Goal: Task Accomplishment & Management: Manage account settings

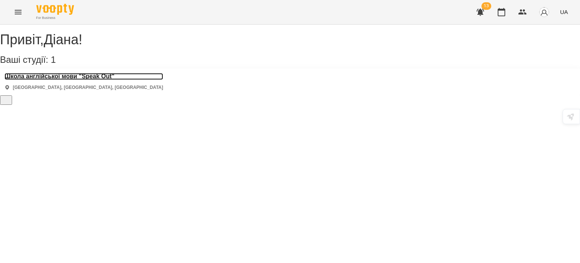
click at [99, 80] on h3 "Школа англійської мови "Speak Out"" at bounding box center [84, 76] width 159 height 7
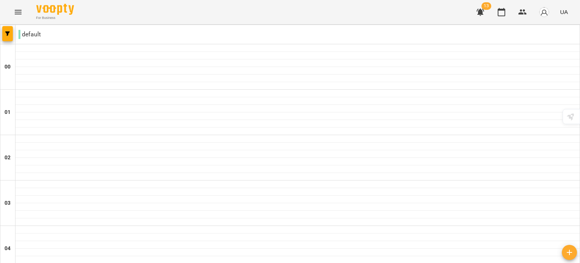
scroll to position [793, 0]
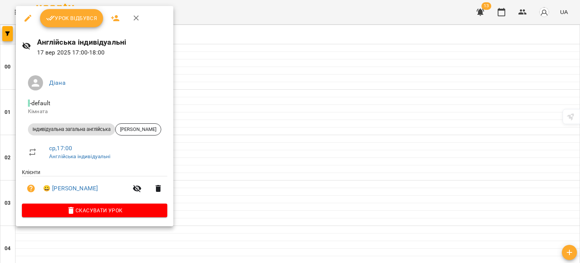
click at [65, 14] on span "Урок відбувся" at bounding box center [71, 18] width 51 height 9
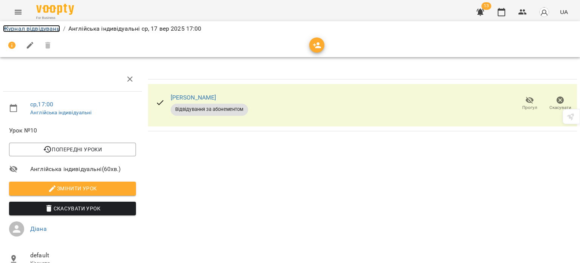
click at [36, 30] on link "Журнал відвідувань" at bounding box center [31, 28] width 57 height 7
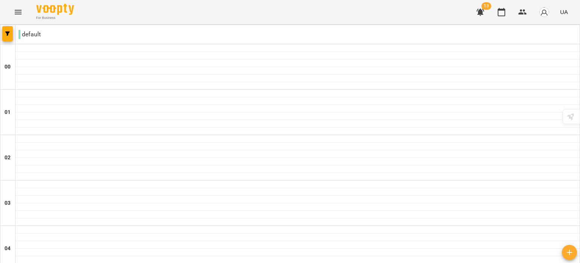
scroll to position [567, 0]
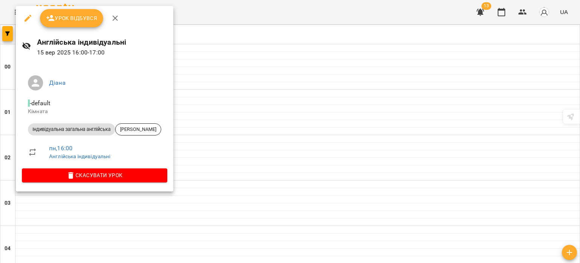
click at [207, 156] on div at bounding box center [290, 131] width 580 height 263
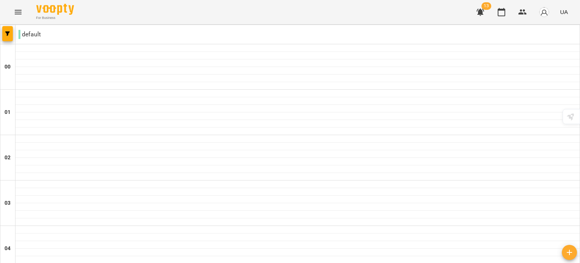
drag, startPoint x: 91, startPoint y: 111, endPoint x: 64, endPoint y: 145, distance: 43.0
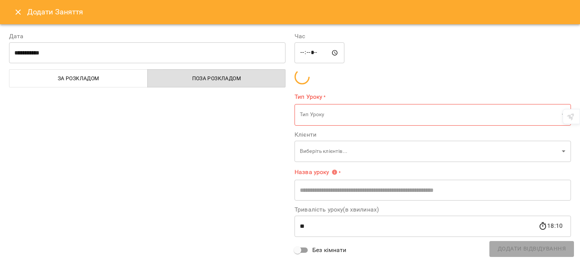
click at [65, 124] on div "**********" at bounding box center [148, 166] width 286 height 286
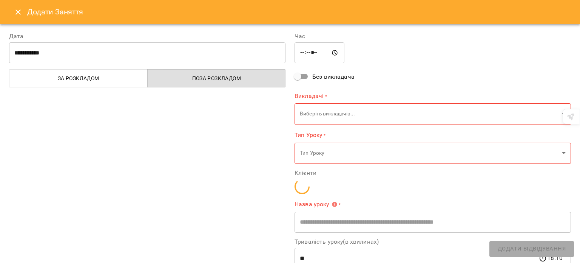
type input "**********"
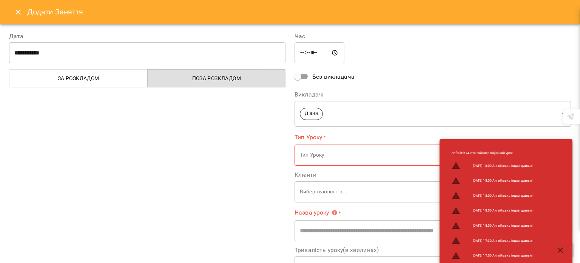
click at [30, 10] on h6 "Додати Заняття" at bounding box center [299, 12] width 544 height 12
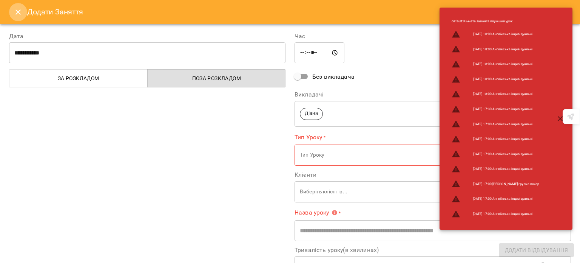
click at [23, 12] on button "Close" at bounding box center [18, 12] width 18 height 18
